Goal: Transaction & Acquisition: Purchase product/service

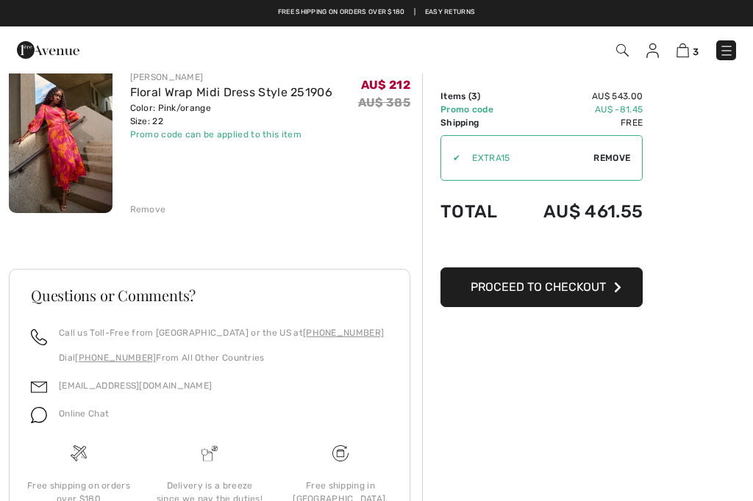
scroll to position [485, 0]
click at [593, 295] on button "Proceed to Checkout" at bounding box center [541, 288] width 202 height 40
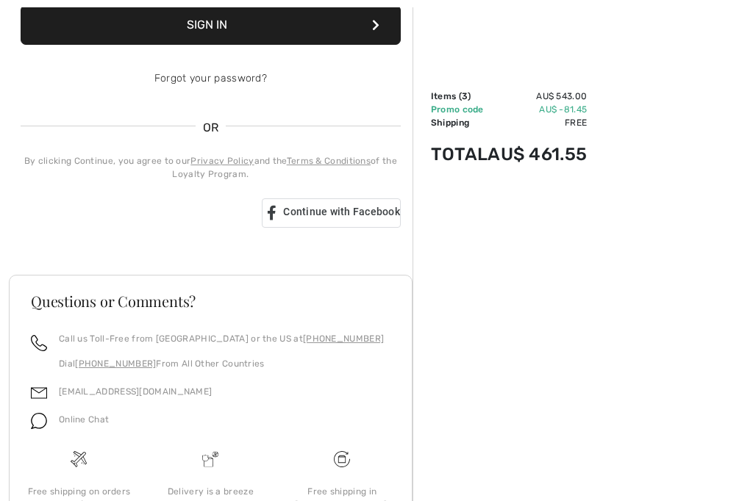
click at [352, 225] on div "Continue with Facebook" at bounding box center [331, 213] width 139 height 29
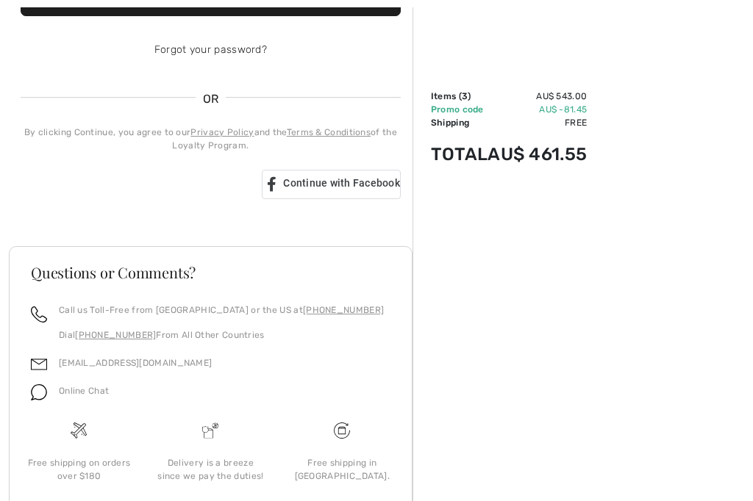
scroll to position [345, 0]
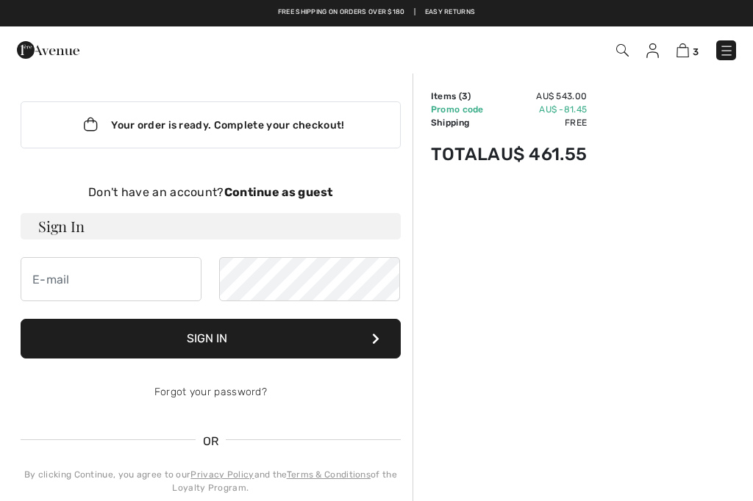
click at [305, 200] on div "Don't have an account? Continue as guest" at bounding box center [211, 193] width 380 height 18
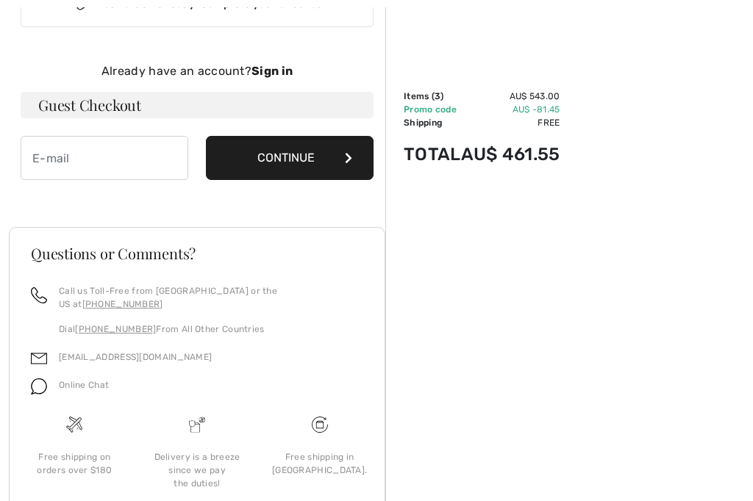
scroll to position [127, 0]
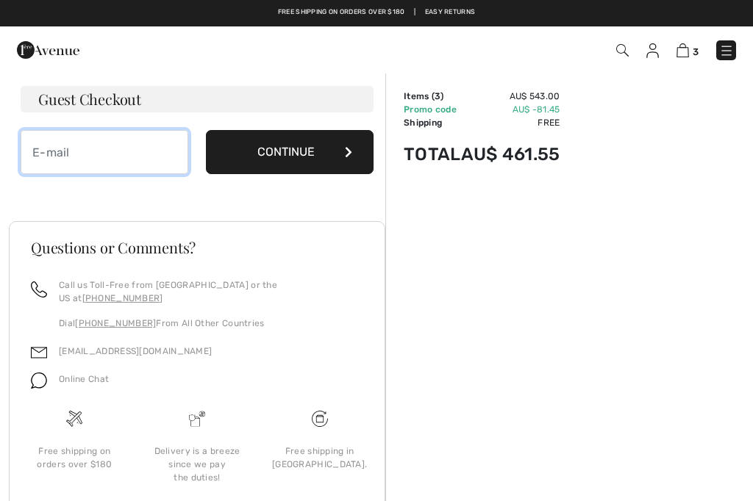
click at [138, 160] on input "email" at bounding box center [105, 152] width 168 height 44
type input "[EMAIL_ADDRESS][DOMAIN_NAME]"
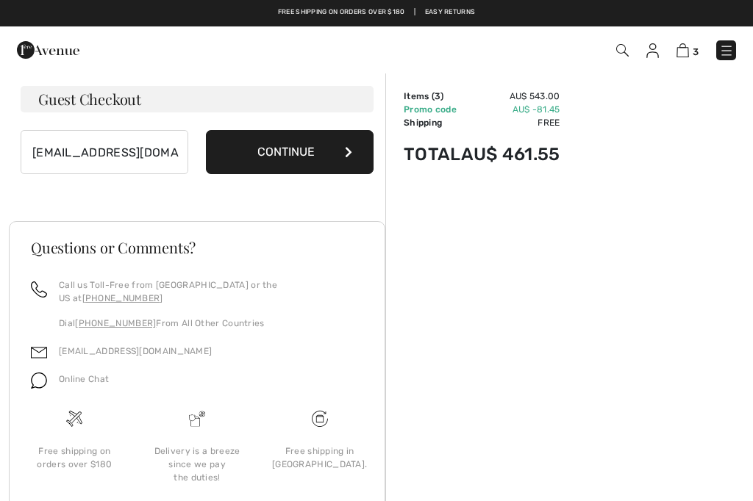
click at [335, 160] on button "Continue" at bounding box center [290, 152] width 168 height 44
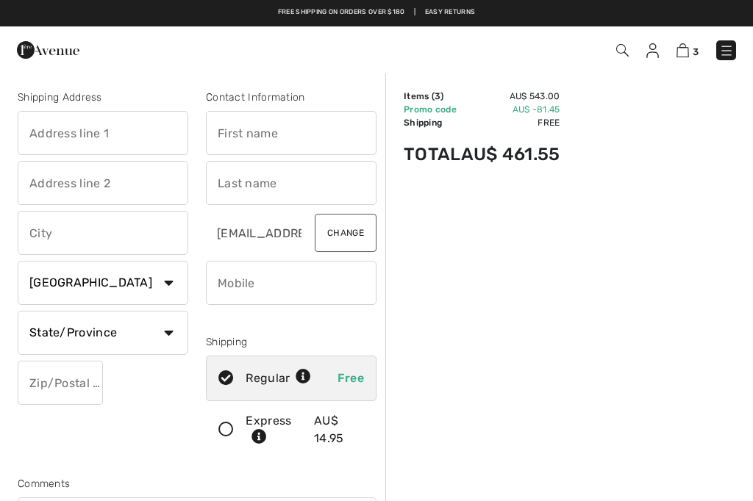
click at [147, 133] on input "text" at bounding box center [103, 133] width 171 height 44
type input "[STREET_ADDRESS][PERSON_NAME]"
type input "Leabrook"
select select "AU"
type input "5068"
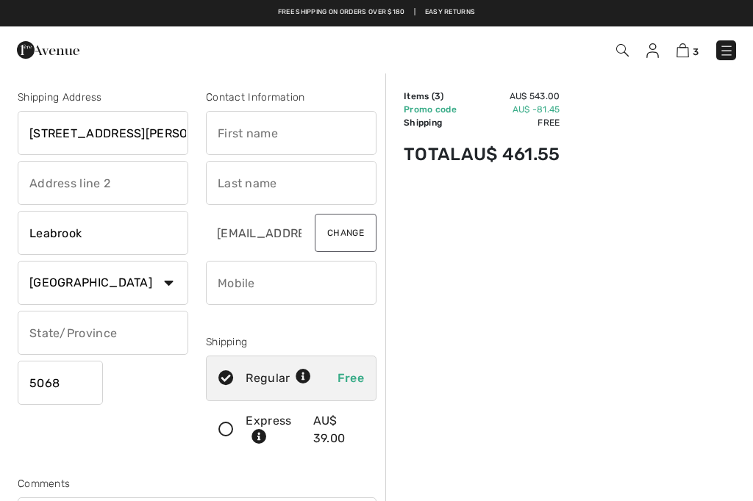
type input "Judy"
type input "Lovett"
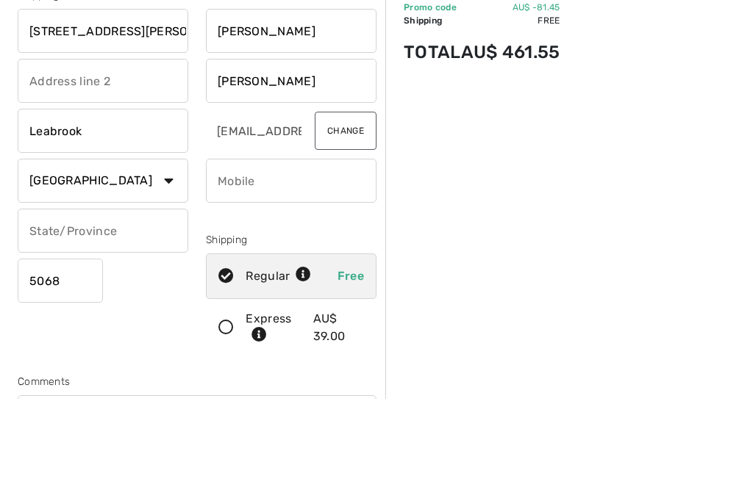
click at [331, 261] on input "phone" at bounding box center [291, 283] width 171 height 44
type input "0419842374"
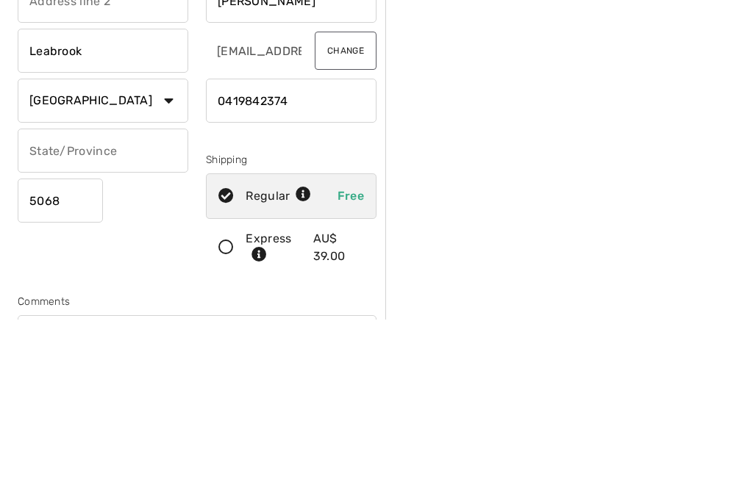
click at [141, 311] on input "text" at bounding box center [103, 333] width 171 height 44
type input "SA"
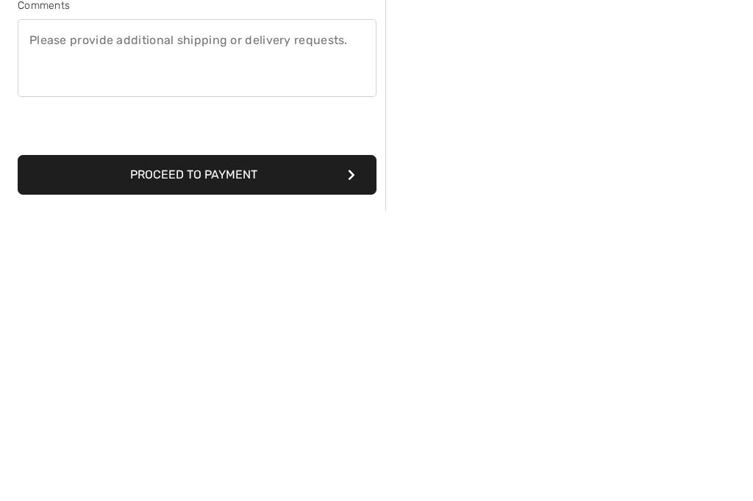
click at [270, 446] on button "Proceed to Payment" at bounding box center [197, 466] width 359 height 40
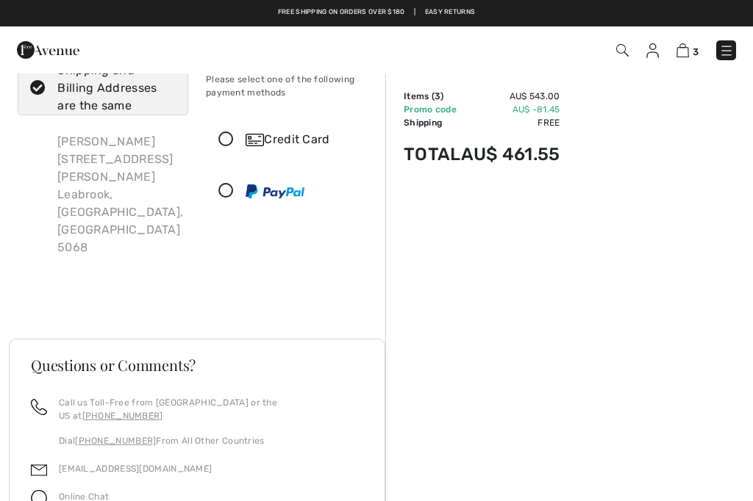
scroll to position [44, 0]
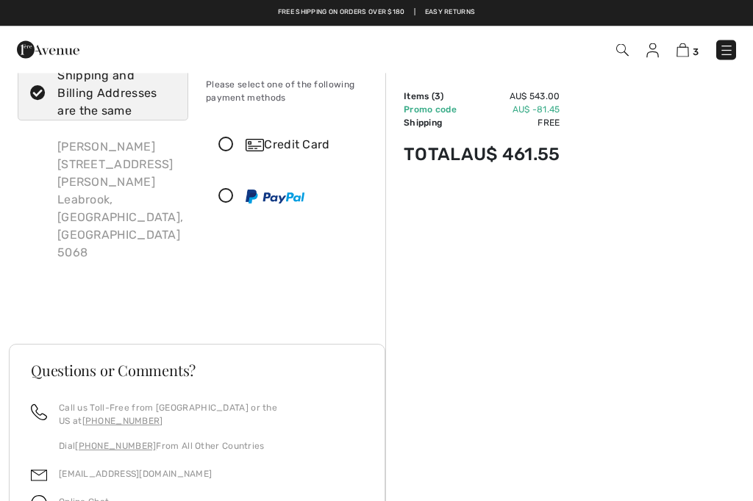
click at [51, 103] on label "Shipping and Billing Addresses are the same" at bounding box center [103, 94] width 171 height 54
click at [166, 103] on input "Shipping and Billing Addresses are the same" at bounding box center [171, 94] width 10 height 44
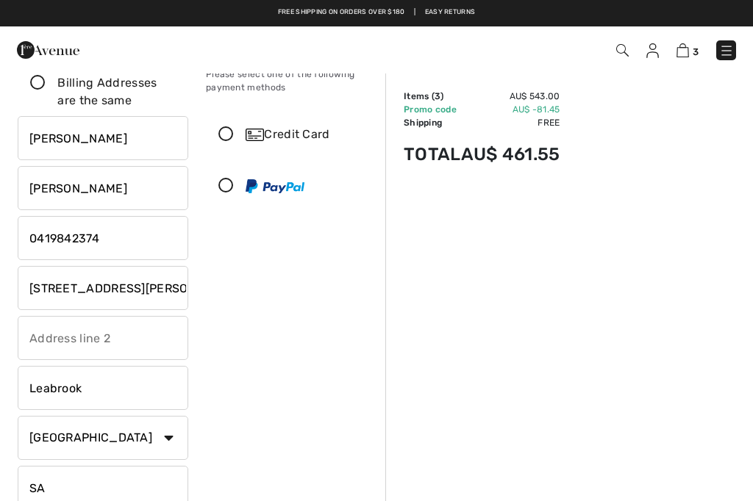
scroll to position [0, 0]
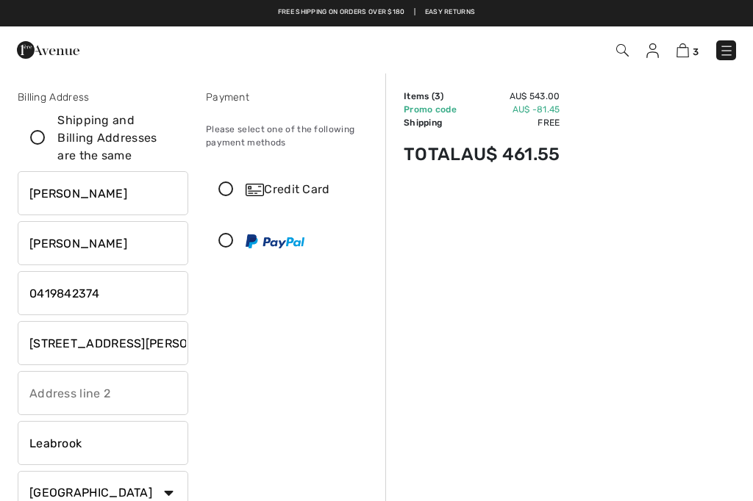
click at [32, 140] on icon at bounding box center [37, 138] width 39 height 15
click at [166, 140] on input "Shipping and Billing Addresses are the same" at bounding box center [171, 138] width 10 height 44
checkbox input "true"
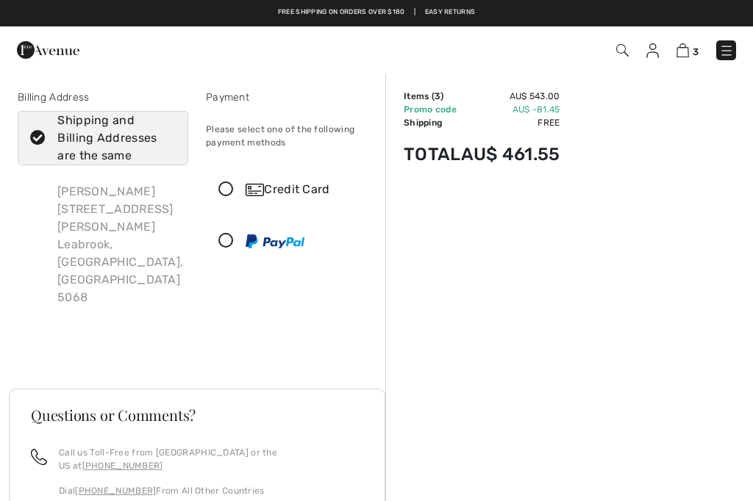
click at [235, 197] on div "Credit Card" at bounding box center [291, 190] width 169 height 44
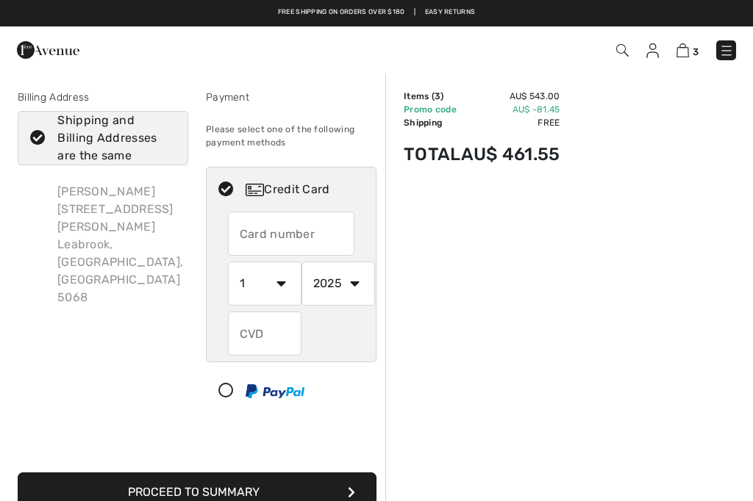
click at [315, 232] on input "text" at bounding box center [291, 234] width 127 height 44
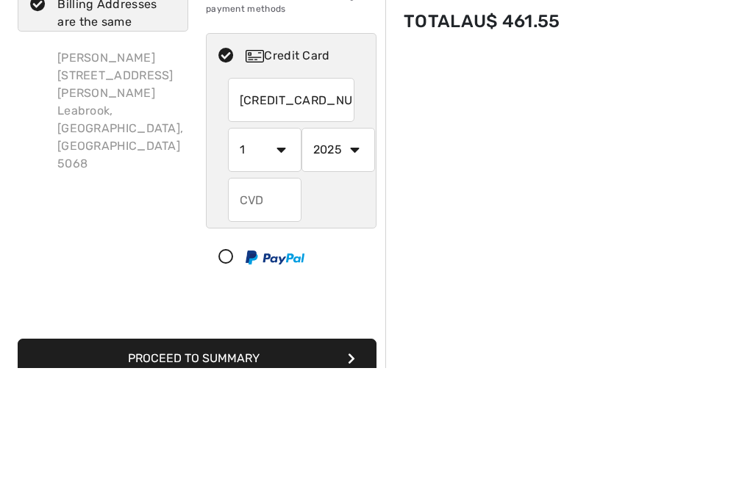
type input "[CREDIT_CARD_NUMBER]"
click at [288, 262] on select "1 2 3 4 5 6 7 8 9 10 11 12" at bounding box center [265, 284] width 74 height 44
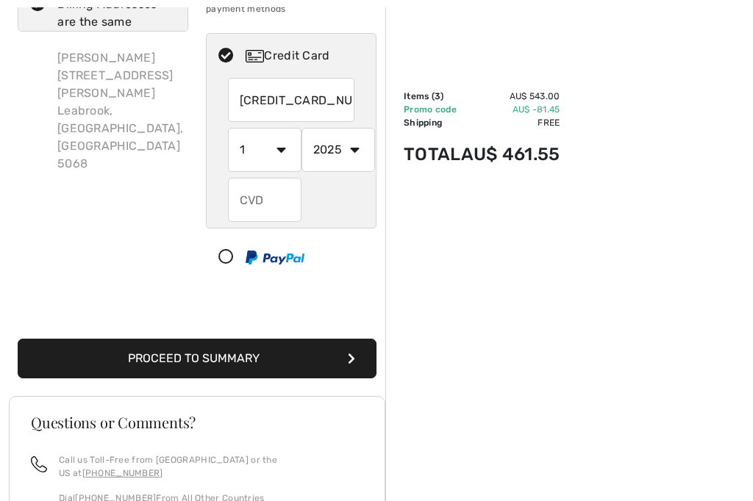
select select "10"
click at [364, 161] on select "2025 2026 2027 2028 2029 2030 2031 2032 2033 2034 2035" at bounding box center [338, 150] width 74 height 44
select select "2027"
click at [280, 201] on input "text" at bounding box center [265, 200] width 74 height 44
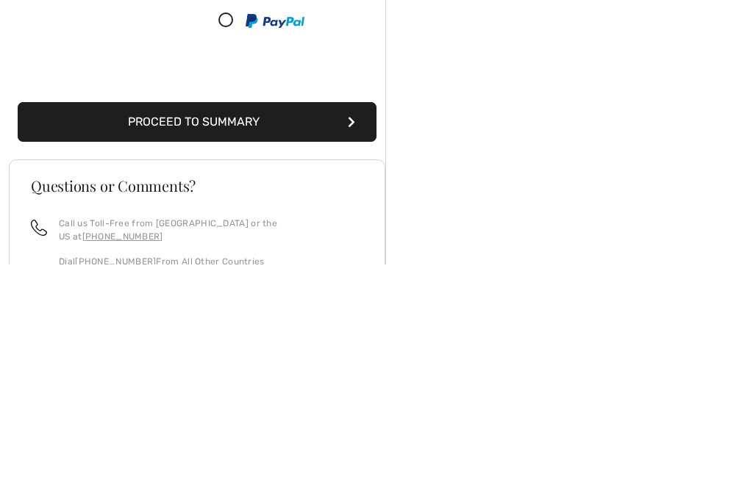
type input "086"
click at [349, 354] on icon "submit" at bounding box center [351, 360] width 7 height 12
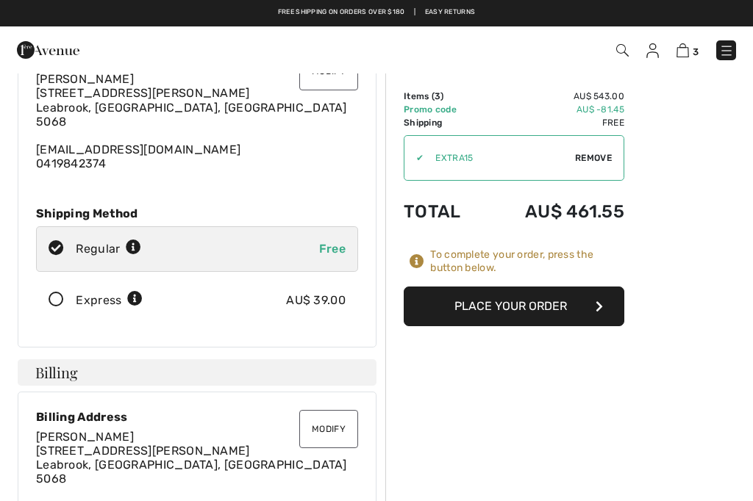
scroll to position [80, 0]
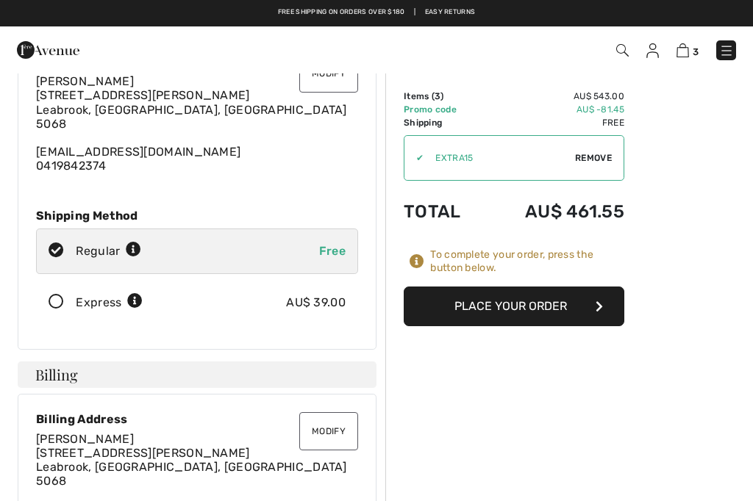
click at [587, 318] on button "Place Your Order" at bounding box center [514, 307] width 221 height 40
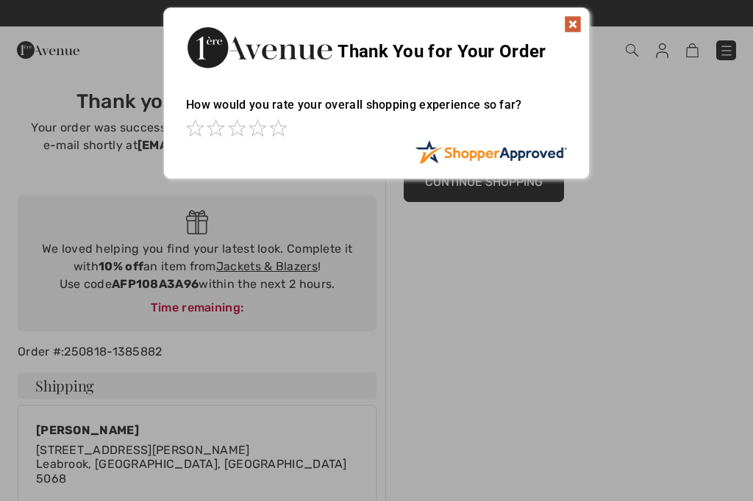
click at [276, 144] on div at bounding box center [376, 147] width 381 height 15
click at [285, 125] on span at bounding box center [278, 128] width 18 height 18
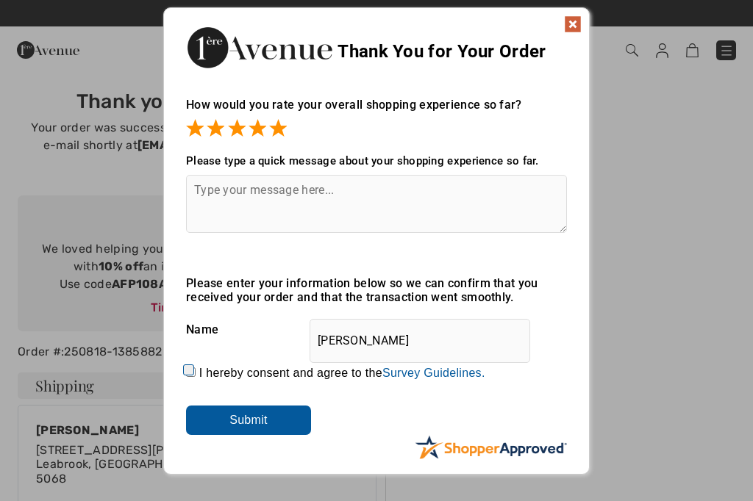
click at [580, 26] on img at bounding box center [573, 24] width 18 height 18
